Goal: Task Accomplishment & Management: Manage account settings

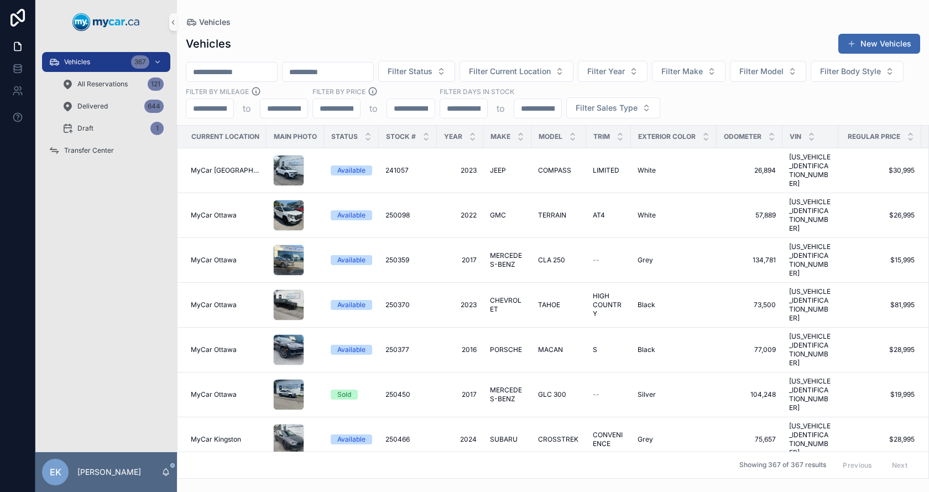
click at [257, 73] on input "scrollable content" at bounding box center [231, 71] width 91 height 15
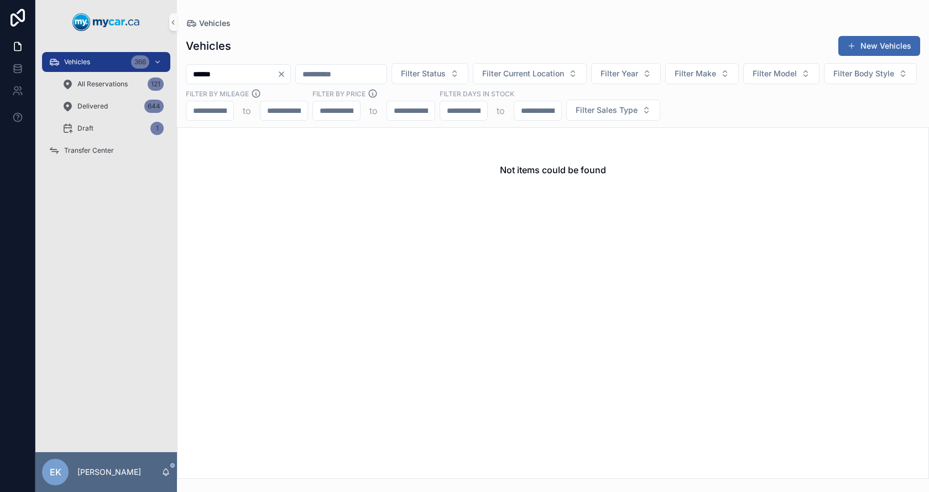
click at [229, 76] on input "******" at bounding box center [231, 73] width 91 height 15
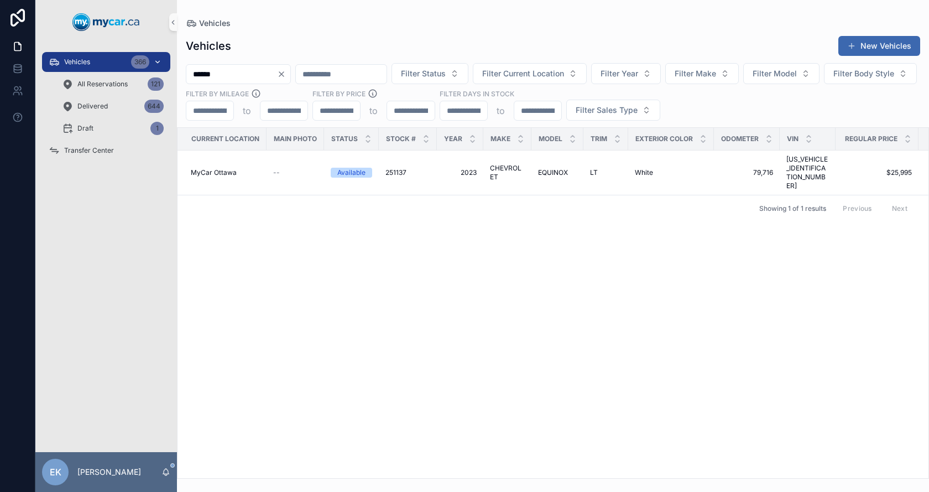
type input "******"
click at [90, 62] on span "Vehicles" at bounding box center [77, 62] width 26 height 9
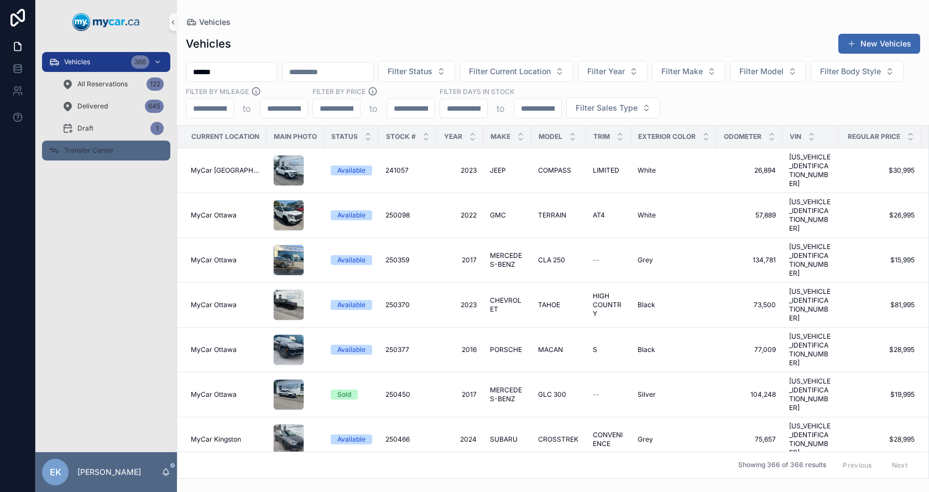
click at [70, 148] on span "Transfer Center" at bounding box center [89, 150] width 50 height 9
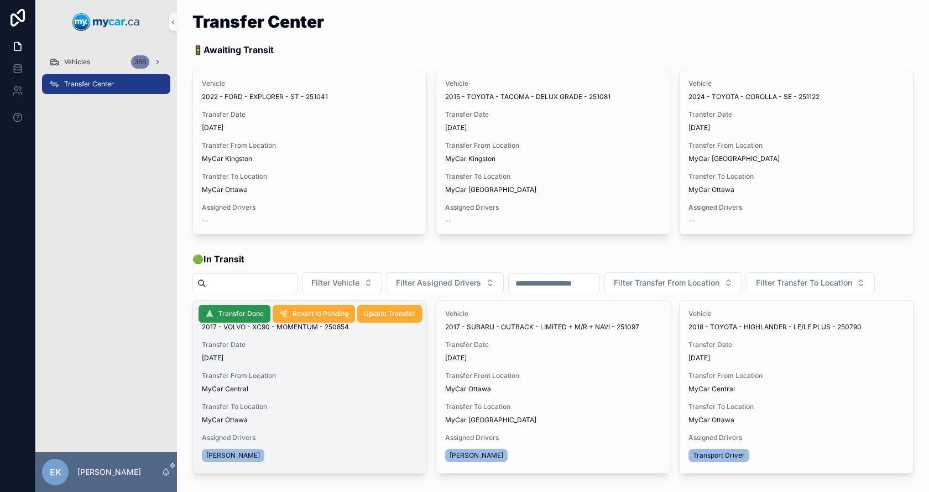
click at [229, 318] on span "Transfer Done" at bounding box center [241, 313] width 45 height 9
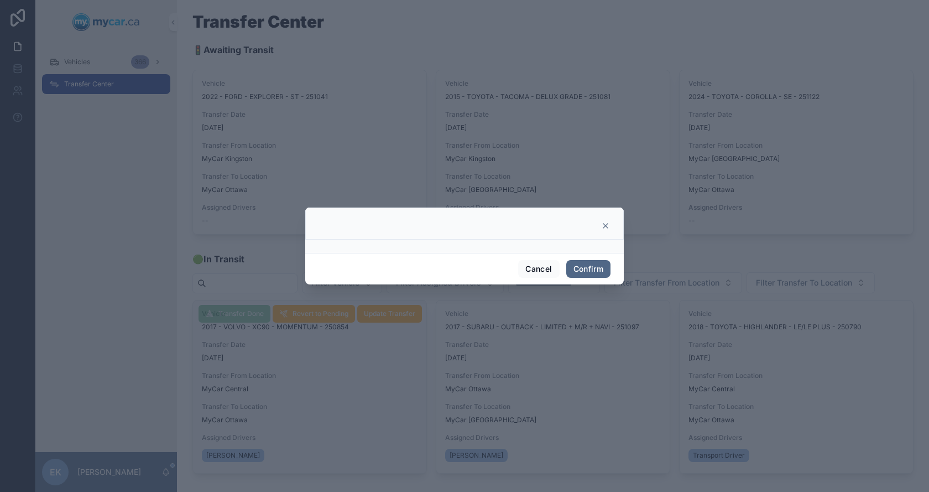
click at [593, 269] on button "Confirm" at bounding box center [588, 269] width 44 height 18
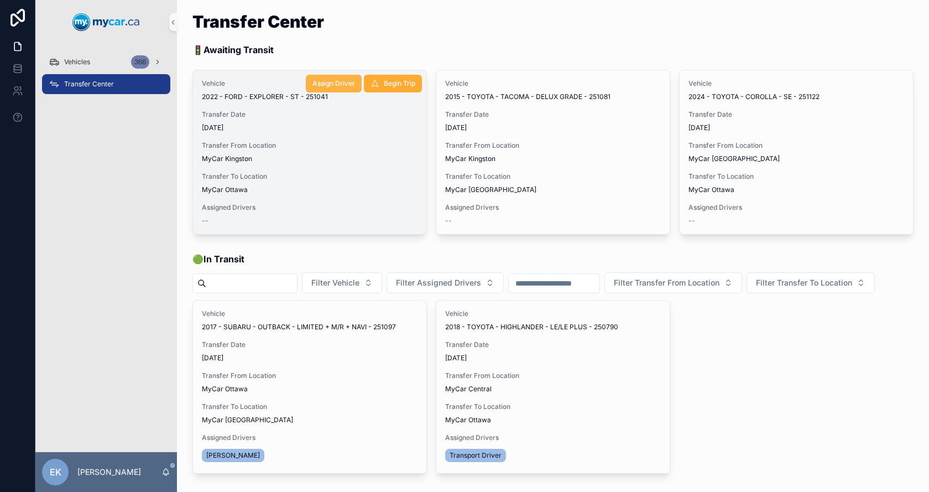
click at [325, 82] on span "Assign Driver" at bounding box center [334, 83] width 43 height 9
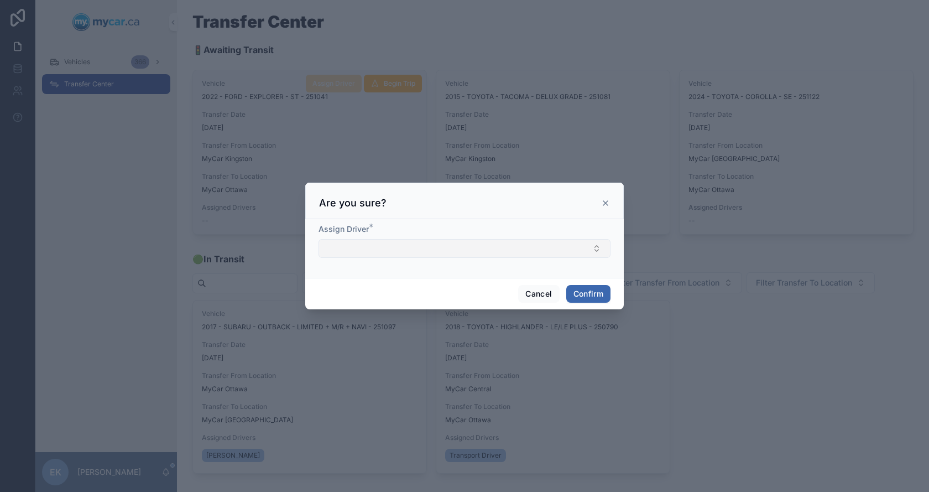
click at [361, 248] on button "Select Button" at bounding box center [465, 248] width 292 height 19
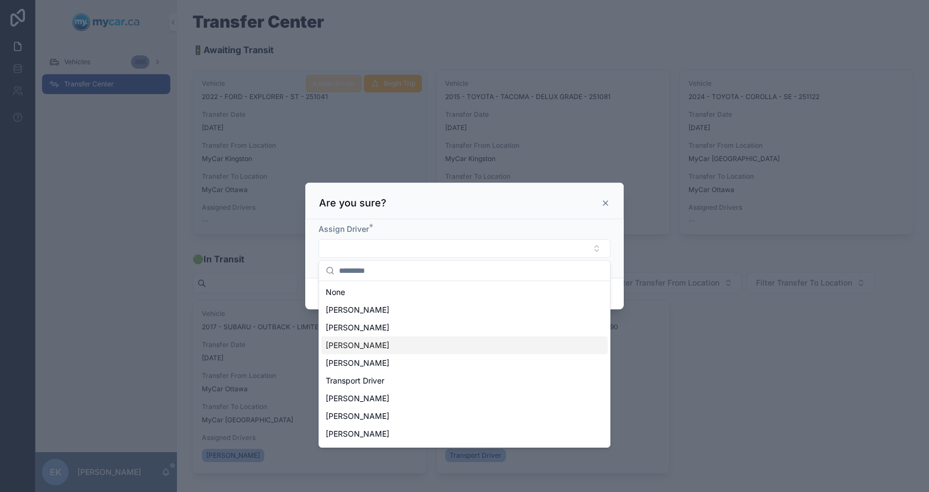
click at [344, 344] on span "[PERSON_NAME]" at bounding box center [358, 345] width 64 height 11
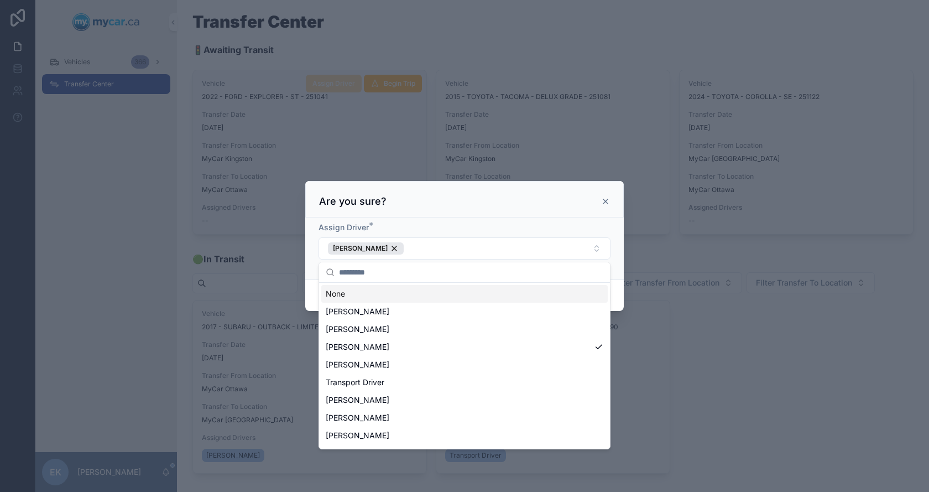
click at [494, 217] on div "Assign Driver * [PERSON_NAME]" at bounding box center [464, 248] width 319 height 62
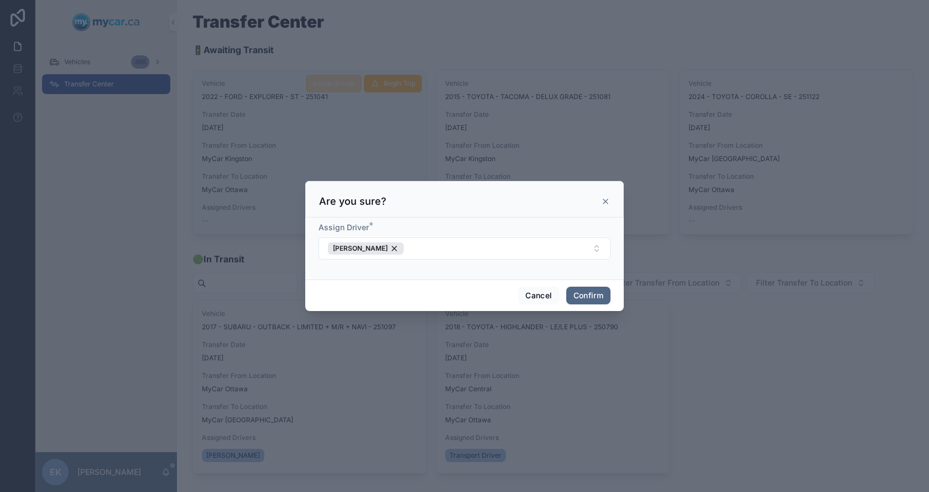
click at [586, 299] on button "Confirm" at bounding box center [588, 296] width 44 height 18
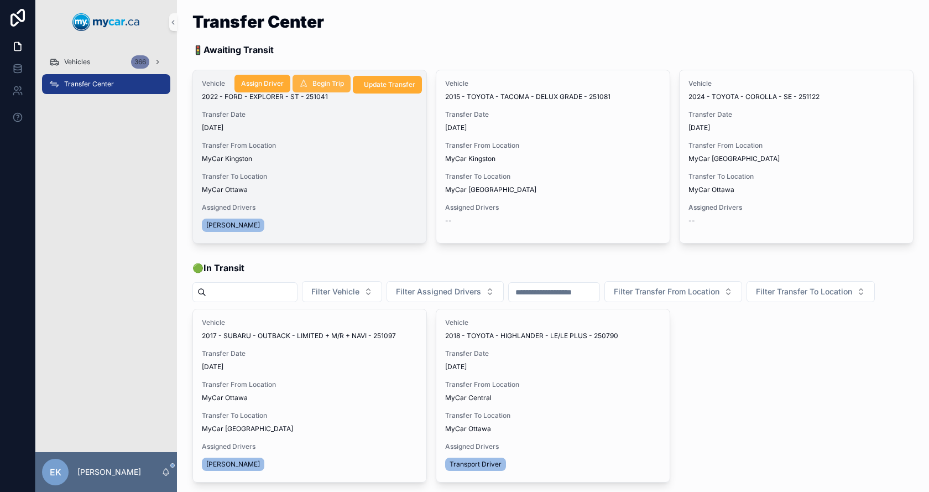
click at [319, 84] on span "Begin Trip" at bounding box center [329, 83] width 32 height 9
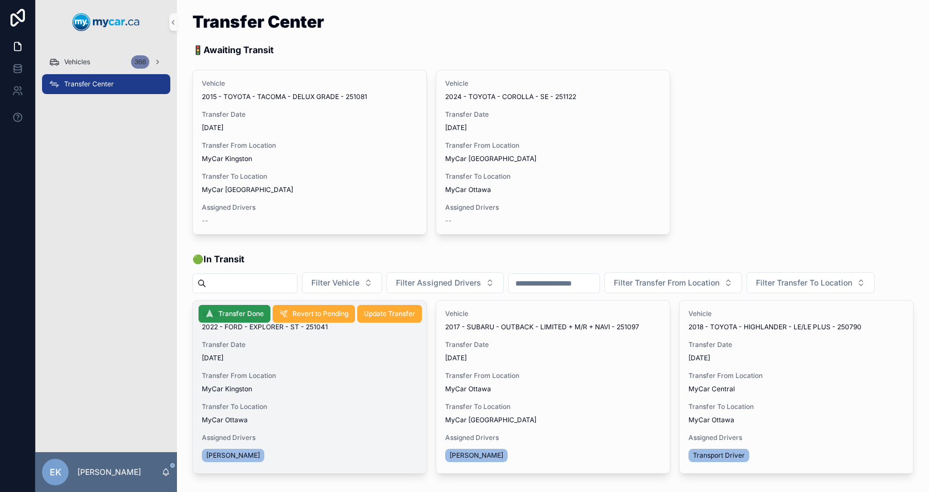
click at [221, 318] on span "Transfer Done" at bounding box center [241, 313] width 45 height 9
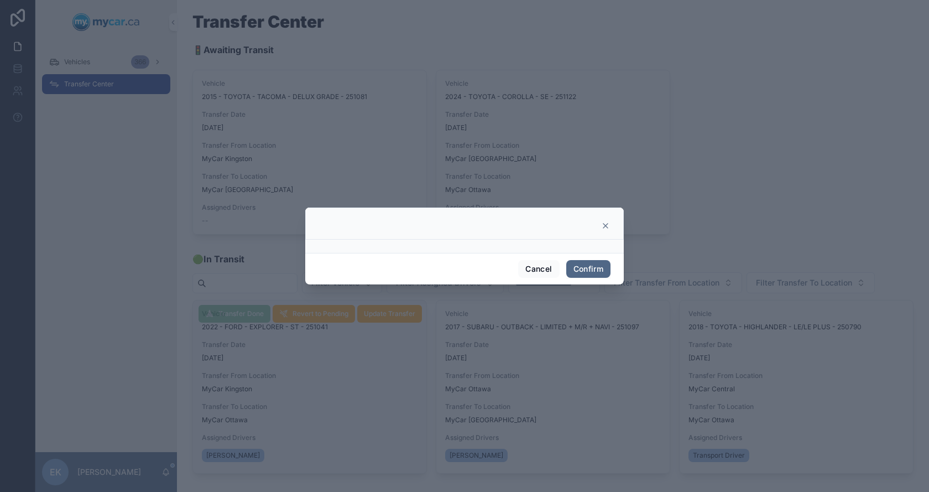
click at [578, 271] on button "Confirm" at bounding box center [588, 269] width 44 height 18
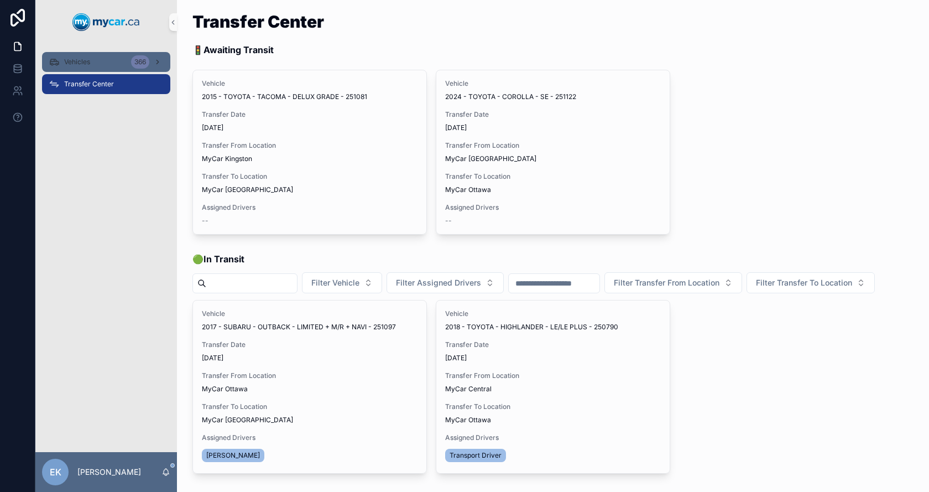
click at [90, 64] on span "Vehicles" at bounding box center [77, 62] width 26 height 9
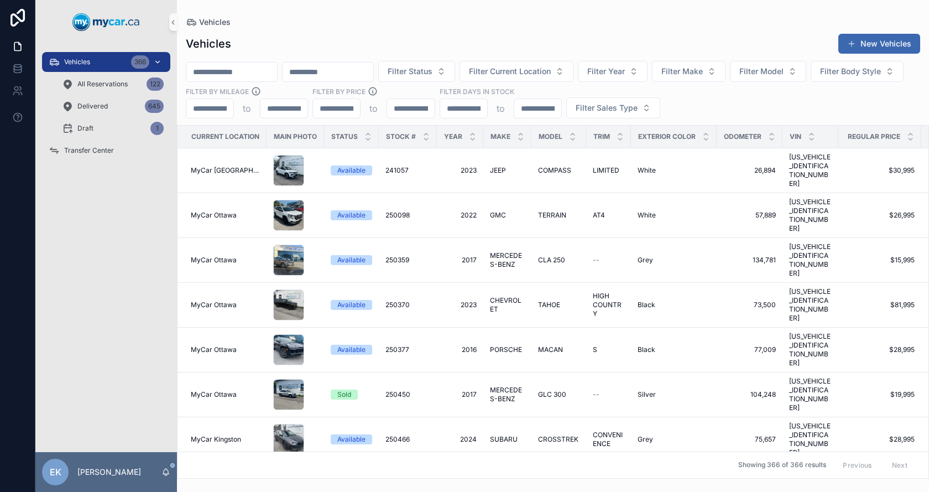
click at [275, 76] on input "scrollable content" at bounding box center [231, 71] width 91 height 15
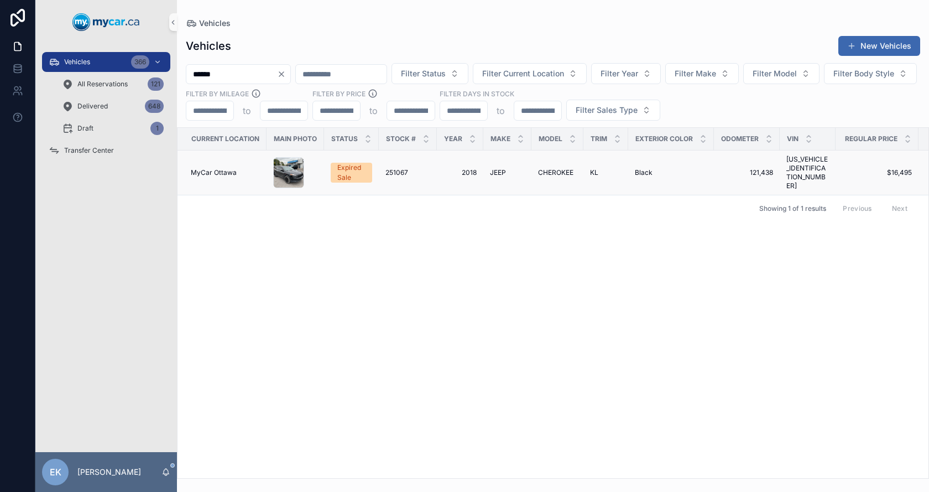
type input "******"
click at [553, 172] on span "CHEROKEE" at bounding box center [555, 172] width 35 height 9
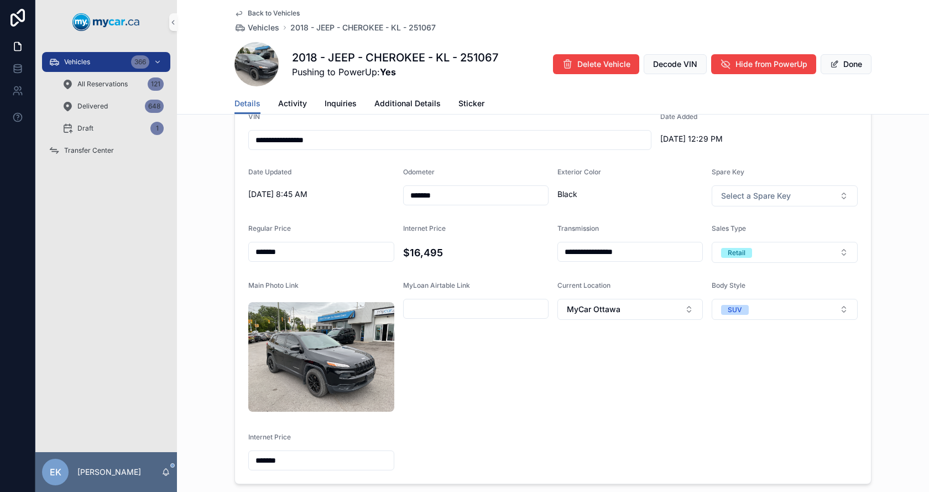
scroll to position [332, 0]
click at [607, 311] on span "MyCar Ottawa" at bounding box center [594, 308] width 54 height 11
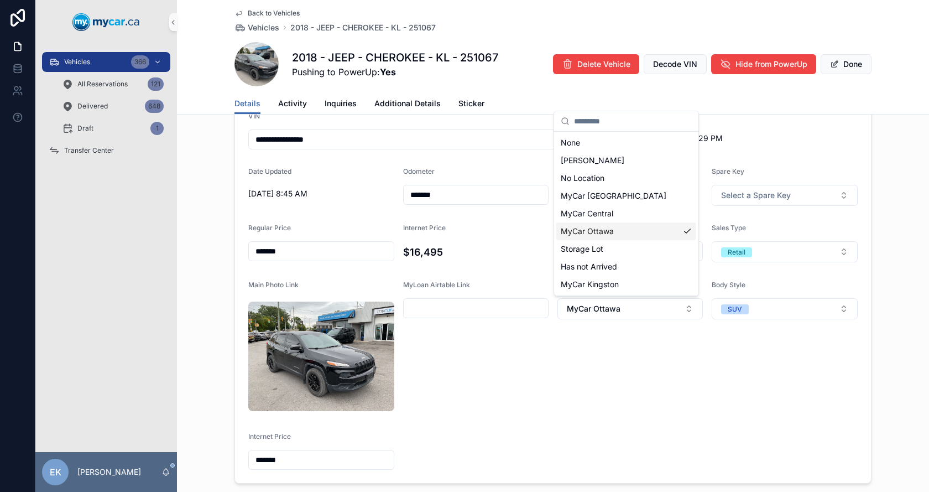
click at [599, 220] on div "MyCar Central" at bounding box center [626, 214] width 140 height 18
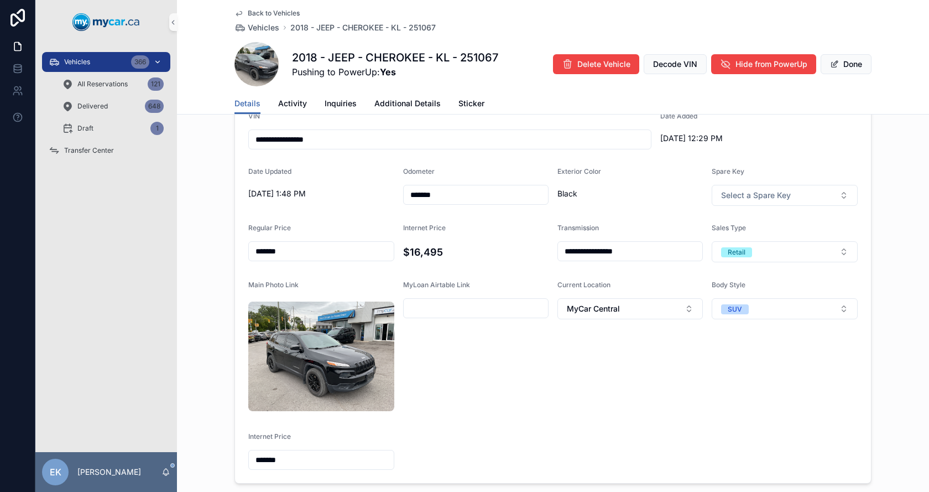
click at [73, 60] on span "Vehicles" at bounding box center [77, 62] width 26 height 9
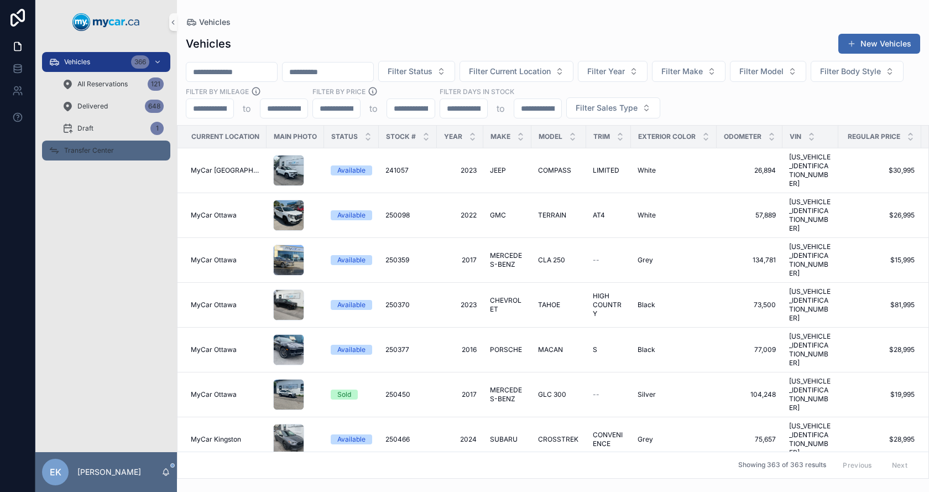
click at [86, 150] on span "Transfer Center" at bounding box center [89, 150] width 50 height 9
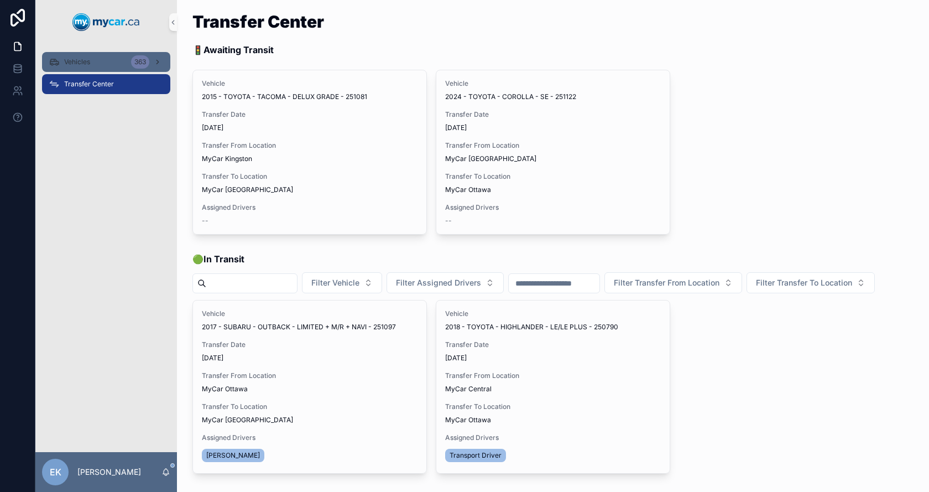
click at [89, 64] on span "Vehicles" at bounding box center [77, 62] width 26 height 9
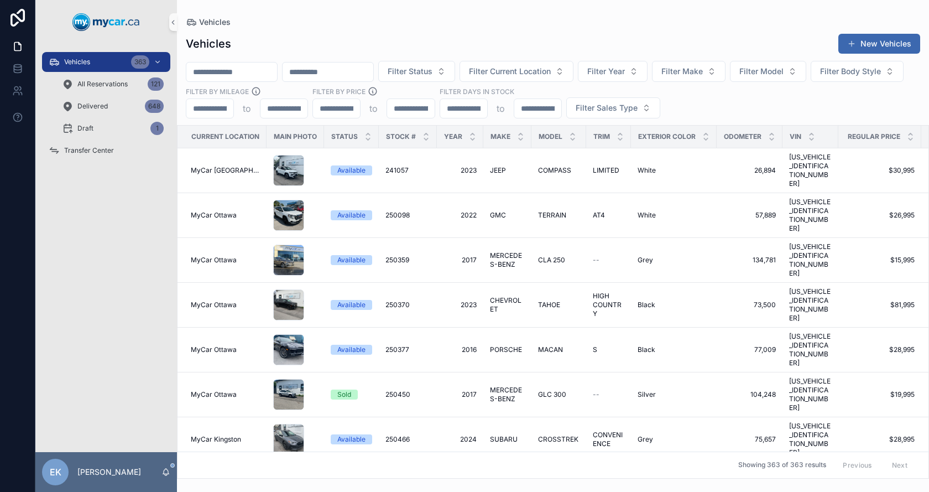
click at [250, 72] on input "scrollable content" at bounding box center [231, 71] width 91 height 15
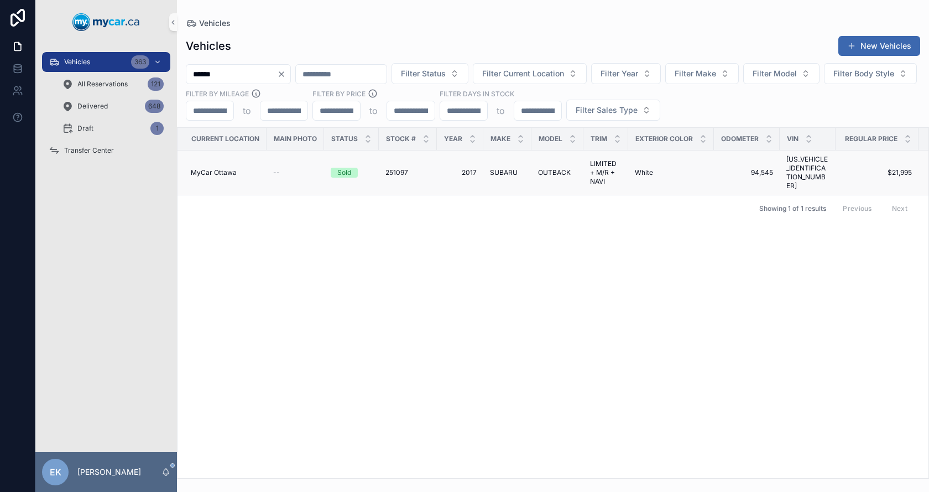
type input "******"
click at [497, 168] on span "SUBARU" at bounding box center [504, 172] width 28 height 9
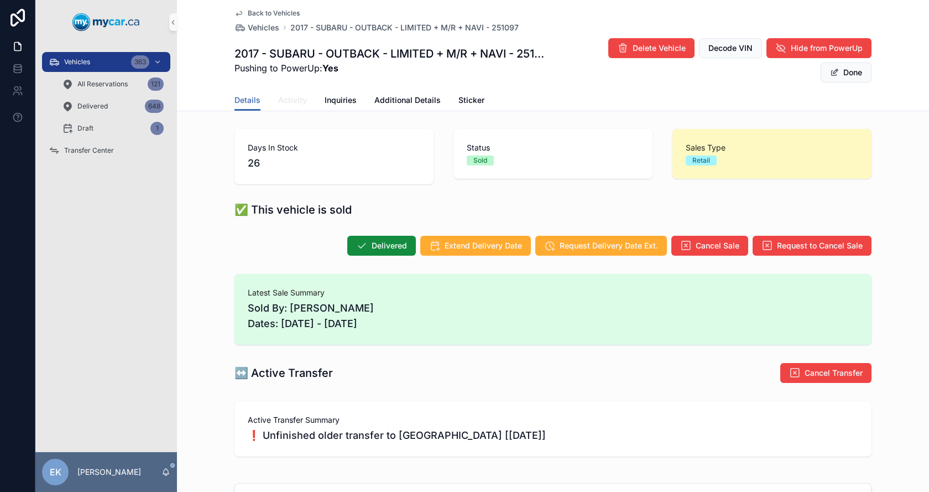
click at [290, 101] on span "Activity" at bounding box center [292, 100] width 29 height 11
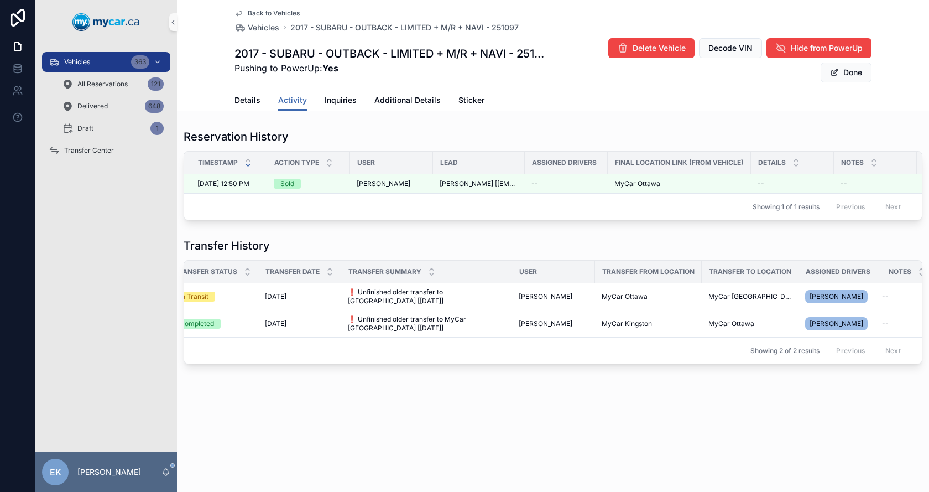
scroll to position [0, 144]
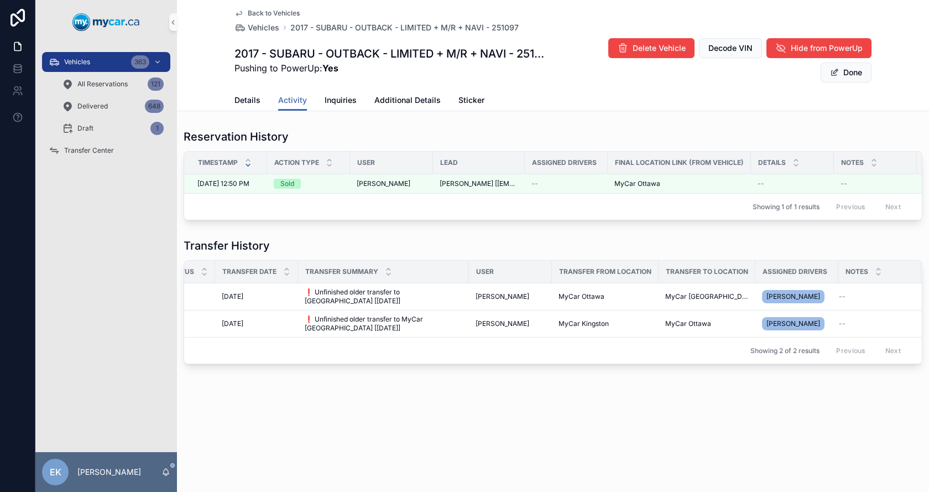
click at [731, 392] on div "Back to Vehicles Vehicles 2017 - SUBARU - OUTBACK - LIMITED + M/R + NAVI - 2510…" at bounding box center [553, 219] width 752 height 439
click at [85, 59] on span "Vehicles" at bounding box center [77, 62] width 26 height 9
